Goal: Task Accomplishment & Management: Manage account settings

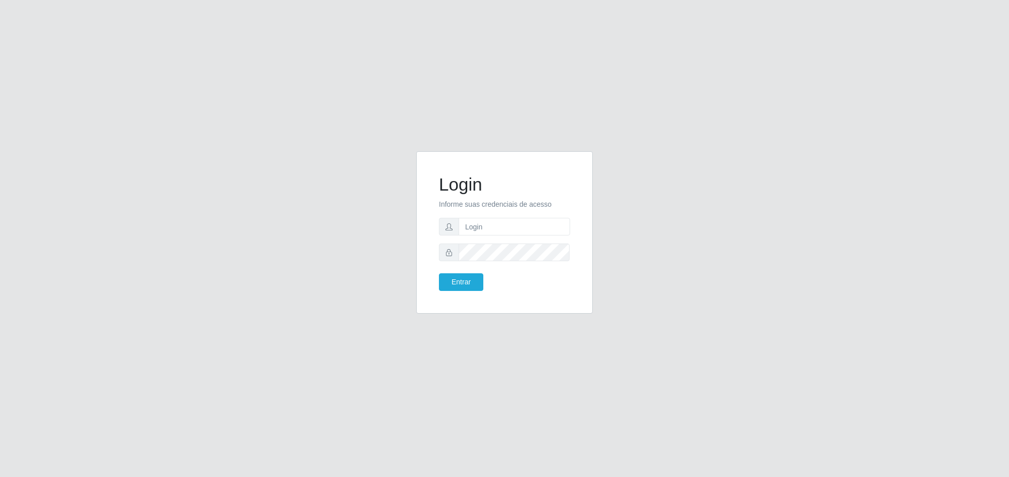
click at [490, 238] on form "Login Informe suas credenciais de acesso Entrar" at bounding box center [504, 232] width 131 height 117
click at [493, 230] on input "text" at bounding box center [515, 227] width 112 height 18
type input "[PERSON_NAME]"
click at [439, 274] on button "Entrar" at bounding box center [461, 283] width 44 height 18
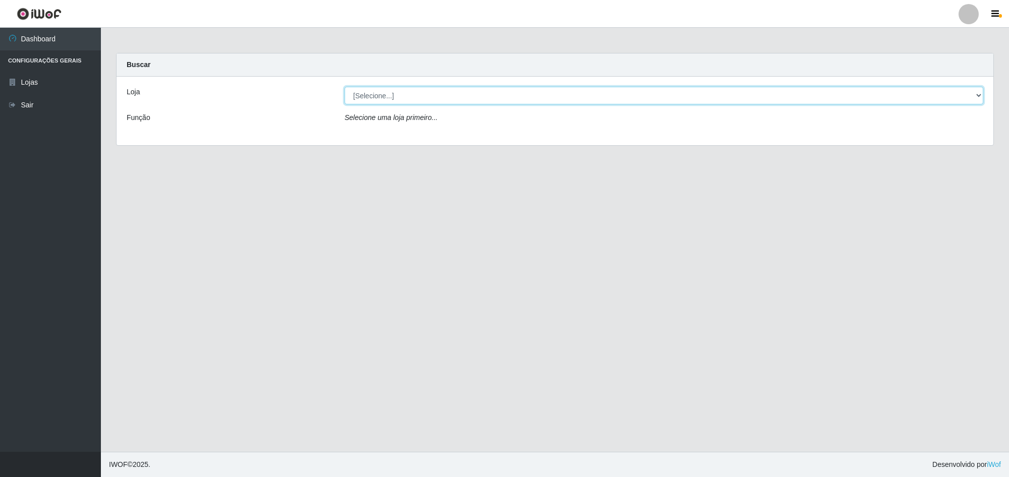
click at [489, 99] on select "[Selecione...] Ideal - Conceição" at bounding box center [664, 96] width 639 height 18
click at [345, 87] on select "[Selecione...] Ideal - Conceição" at bounding box center [664, 96] width 639 height 18
click at [647, 97] on select "[Selecione...] Ideal - Conceição" at bounding box center [664, 96] width 639 height 18
select select "231"
click at [345, 87] on select "[Selecione...] Ideal - Conceição" at bounding box center [664, 96] width 639 height 18
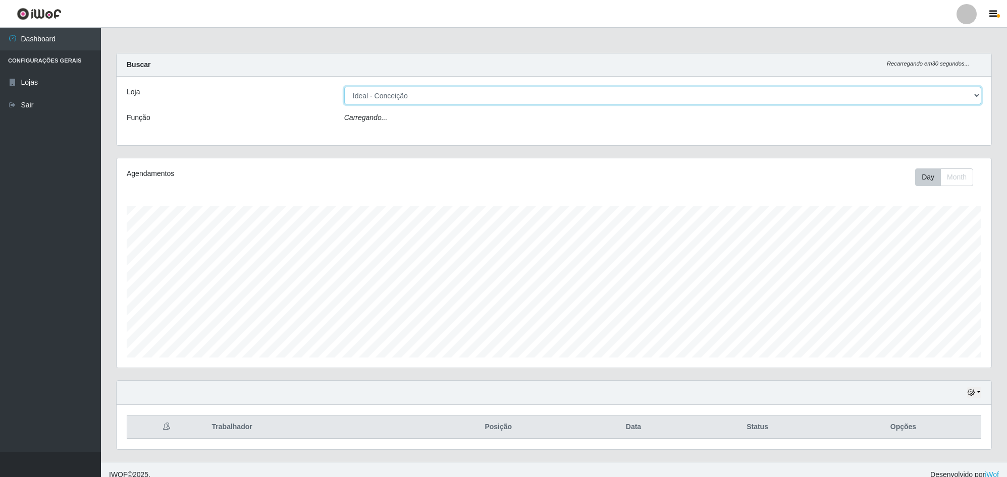
scroll to position [210, 874]
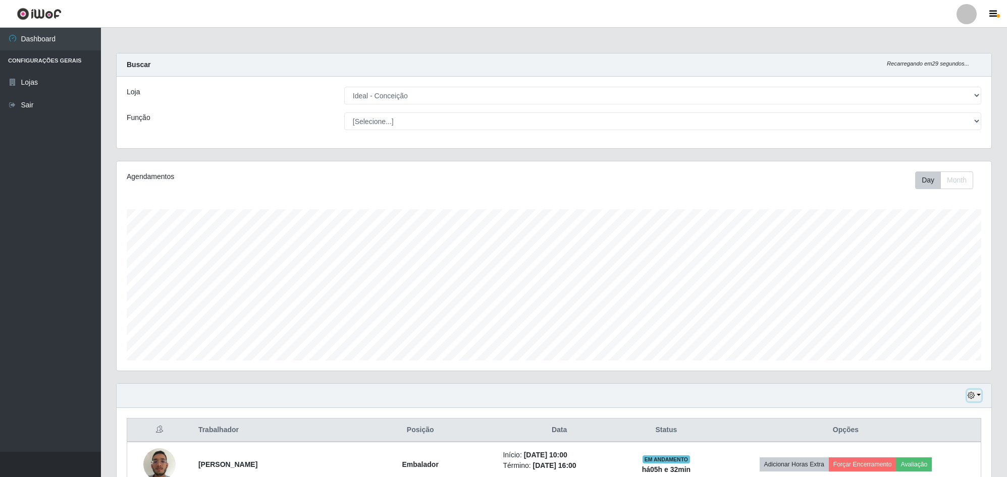
click at [971, 397] on icon "button" at bounding box center [971, 395] width 7 height 7
click at [935, 320] on button "1 dia" at bounding box center [940, 315] width 80 height 21
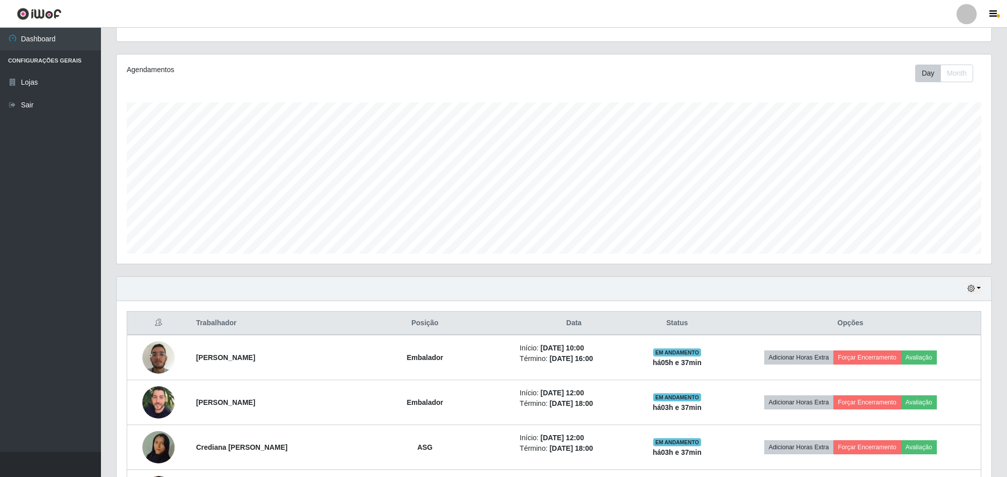
scroll to position [67, 0]
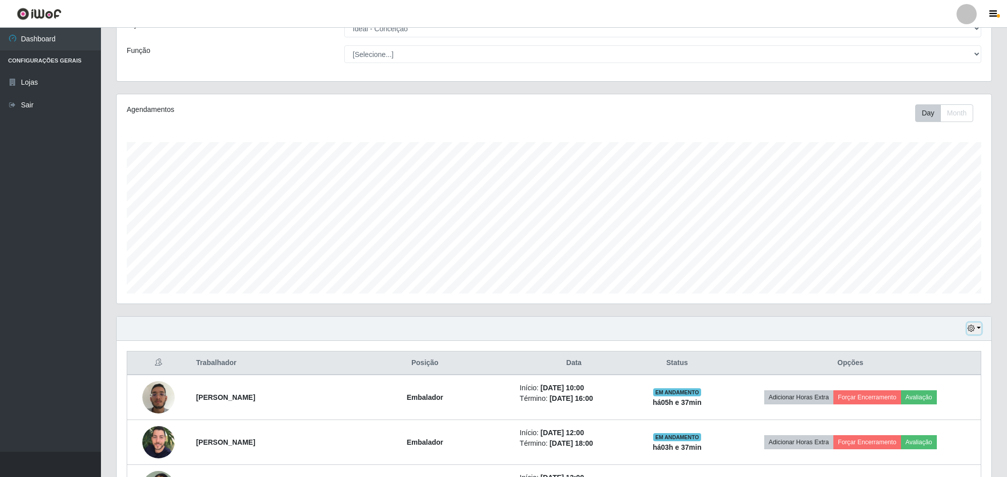
click at [976, 325] on button "button" at bounding box center [974, 329] width 14 height 12
click at [943, 394] on button "3 dias" at bounding box center [940, 389] width 80 height 21
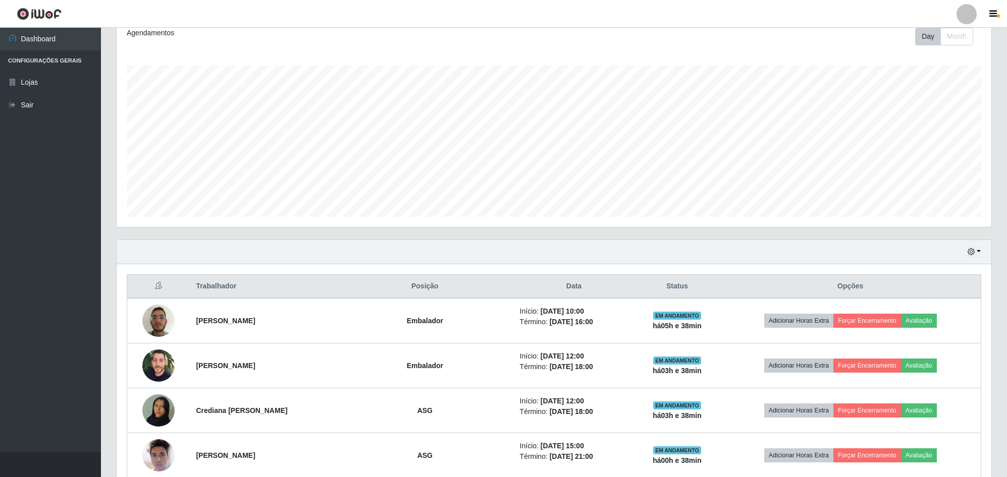
scroll to position [85, 0]
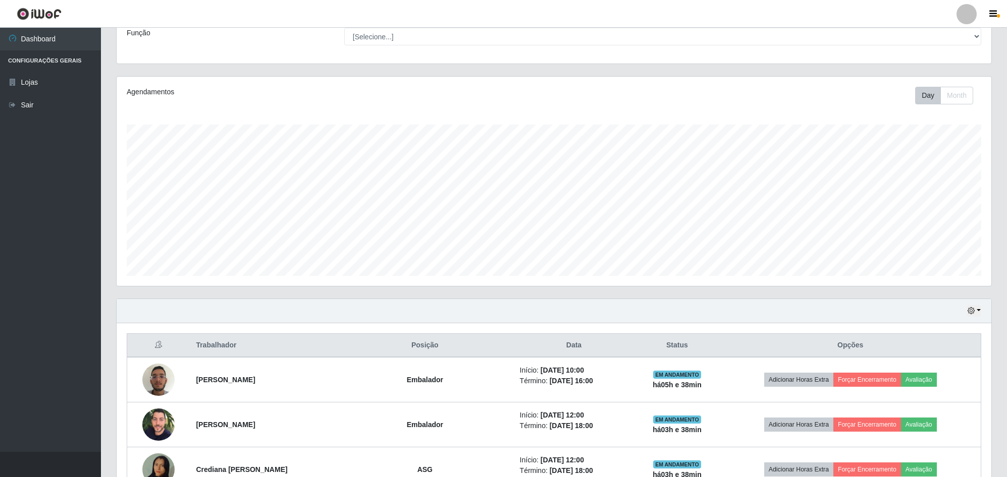
click at [966, 18] on div at bounding box center [966, 14] width 20 height 20
click at [951, 77] on button "Sair" at bounding box center [946, 78] width 91 height 21
